Goal: Task Accomplishment & Management: Manage account settings

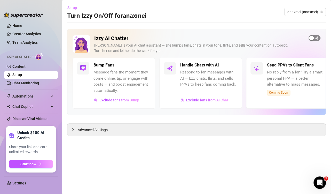
click at [316, 37] on span "button" at bounding box center [314, 38] width 12 height 6
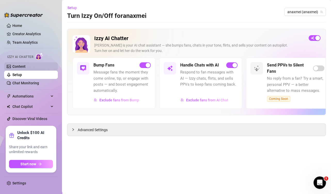
click at [15, 66] on link "Content" at bounding box center [18, 66] width 13 height 4
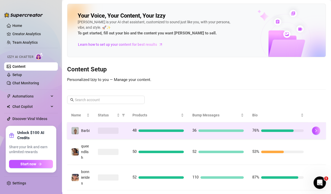
click at [193, 137] on td "36" at bounding box center [218, 130] width 60 height 17
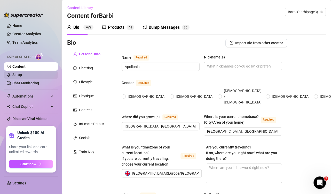
type input "Apollonia"
type input "[GEOGRAPHIC_DATA], [GEOGRAPHIC_DATA]"
type input "straight"
type input "Yes- boyfriend [PERSON_NAME]"
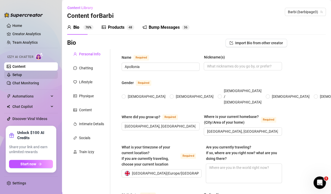
type input "4 cats- amika,[US_STATE],[GEOGRAPHIC_DATA] & alfalfa"
type input "full time model and influener"
type input "Full school gcses"
type input "[DEMOGRAPHIC_DATA]"
type textarea "To be filthy rich"
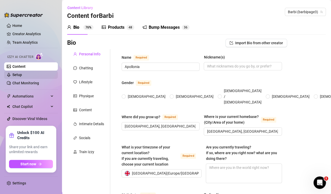
type textarea "I won the title World Supermodel England back in [DATE]"
type textarea "I do not like being over sexual with a fan especially if they haven't tipped."
radio input "true"
type input "[DATE]"
click at [17, 75] on link "Setup" at bounding box center [17, 75] width 10 height 4
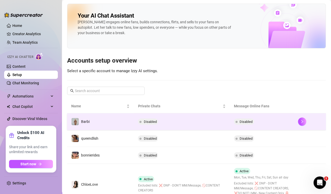
click at [189, 118] on td "Disabled" at bounding box center [182, 121] width 96 height 17
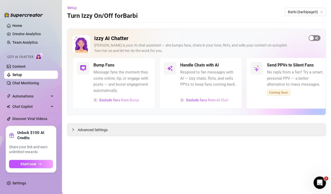
click at [313, 40] on div "button" at bounding box center [311, 38] width 5 height 5
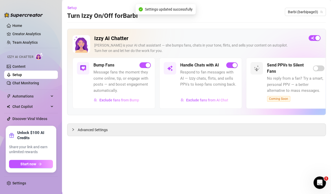
click at [227, 14] on div "Setup Turn Izzy On/Off for [PERSON_NAME] (barbipage3)" at bounding box center [196, 12] width 259 height 17
click at [52, 6] on div "Home Creator Analytics Team Analytics Izzy AI Chatter Content Setup Chat Monito…" at bounding box center [31, 97] width 54 height 184
click at [18, 21] on ul "Home Creator Analytics Team Analytics Izzy AI Chatter Content Setup Chat Monito…" at bounding box center [31, 71] width 54 height 103
click at [17, 26] on link "Home" at bounding box center [17, 25] width 10 height 4
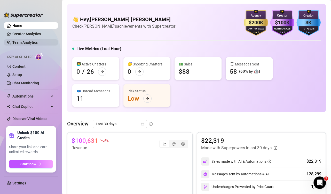
click at [24, 43] on link "Team Analytics" at bounding box center [24, 42] width 25 height 4
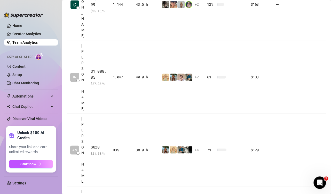
scroll to position [318, 0]
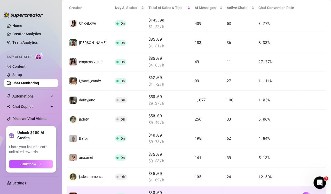
scroll to position [98, 0]
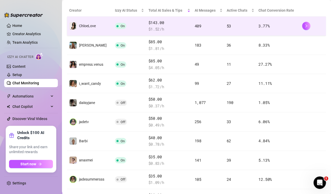
click at [178, 27] on span "$ 1.52 /h" at bounding box center [169, 29] width 42 height 6
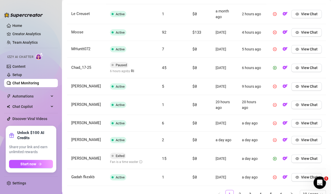
scroll to position [198, 0]
